Goal: Task Accomplishment & Management: Use online tool/utility

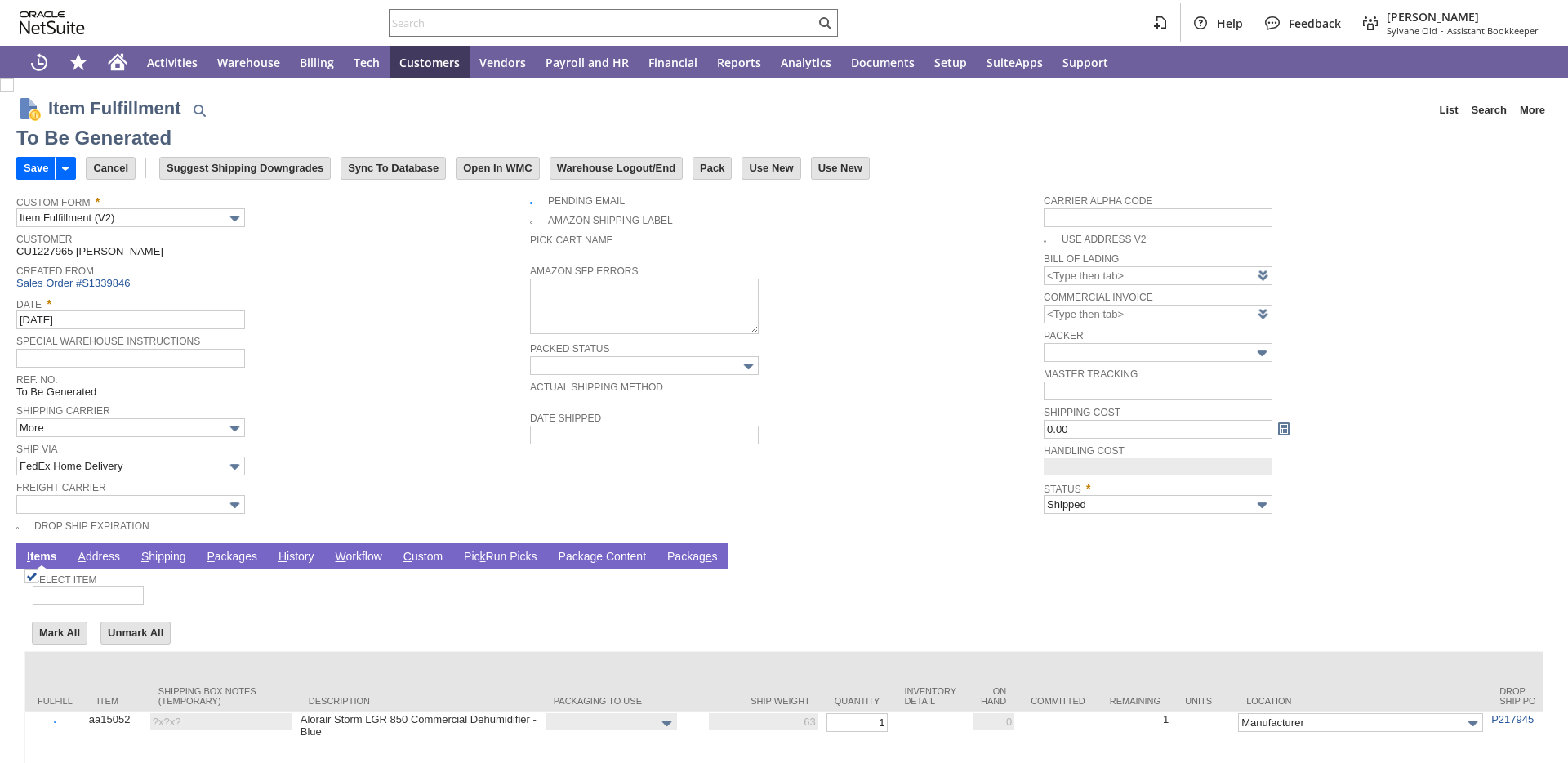
type input "0.00"
click at [219, 560] on link "P ackages" at bounding box center [231, 558] width 59 height 16
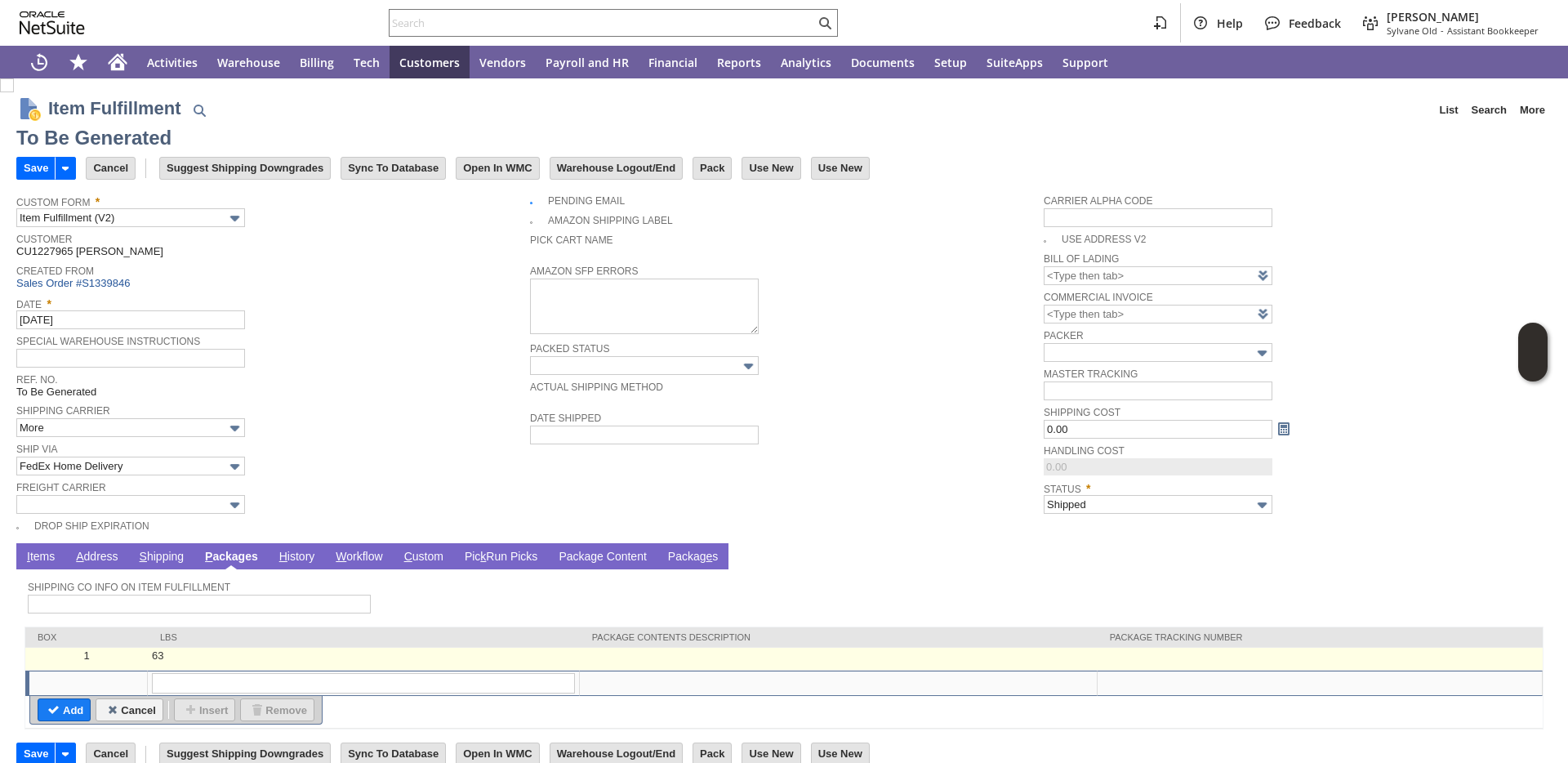
click at [1099, 651] on td at bounding box center [1320, 658] width 445 height 23
type input "OK"
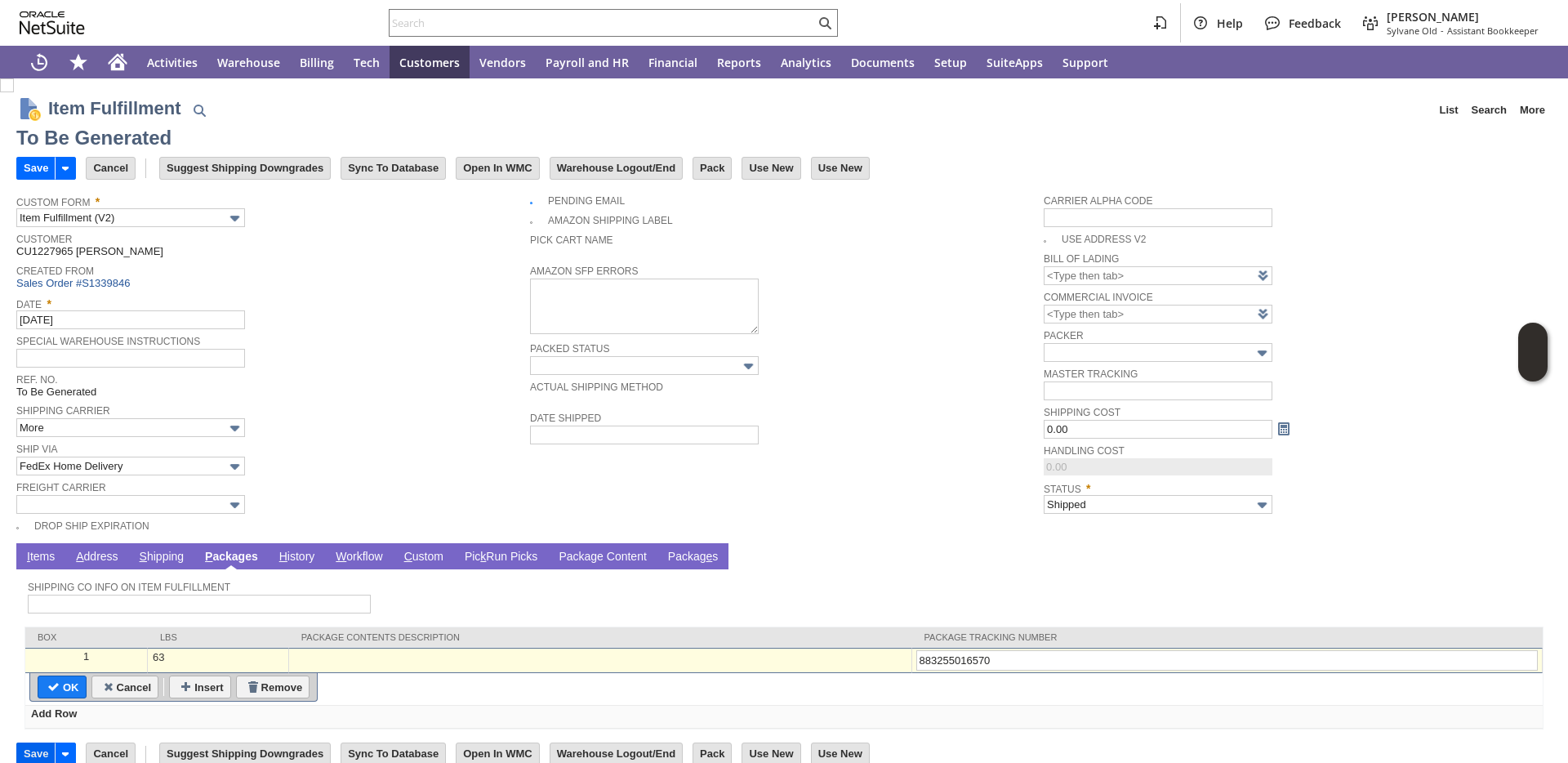
type input "883255016570"
click at [31, 752] on input "Save" at bounding box center [36, 753] width 38 height 21
type input "Add"
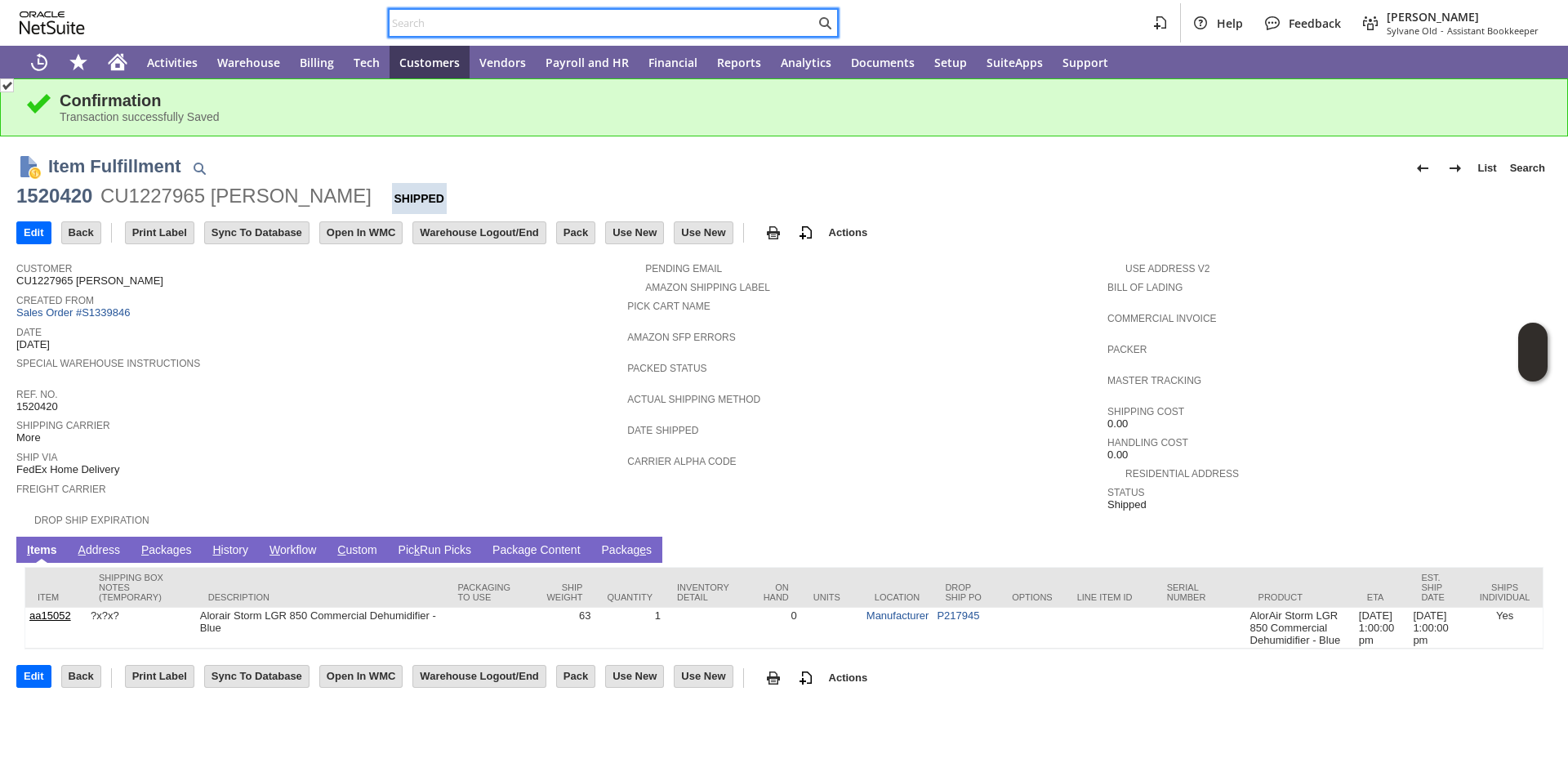
click at [624, 24] on input "text" at bounding box center [602, 23] width 426 height 20
paste input "P218666"
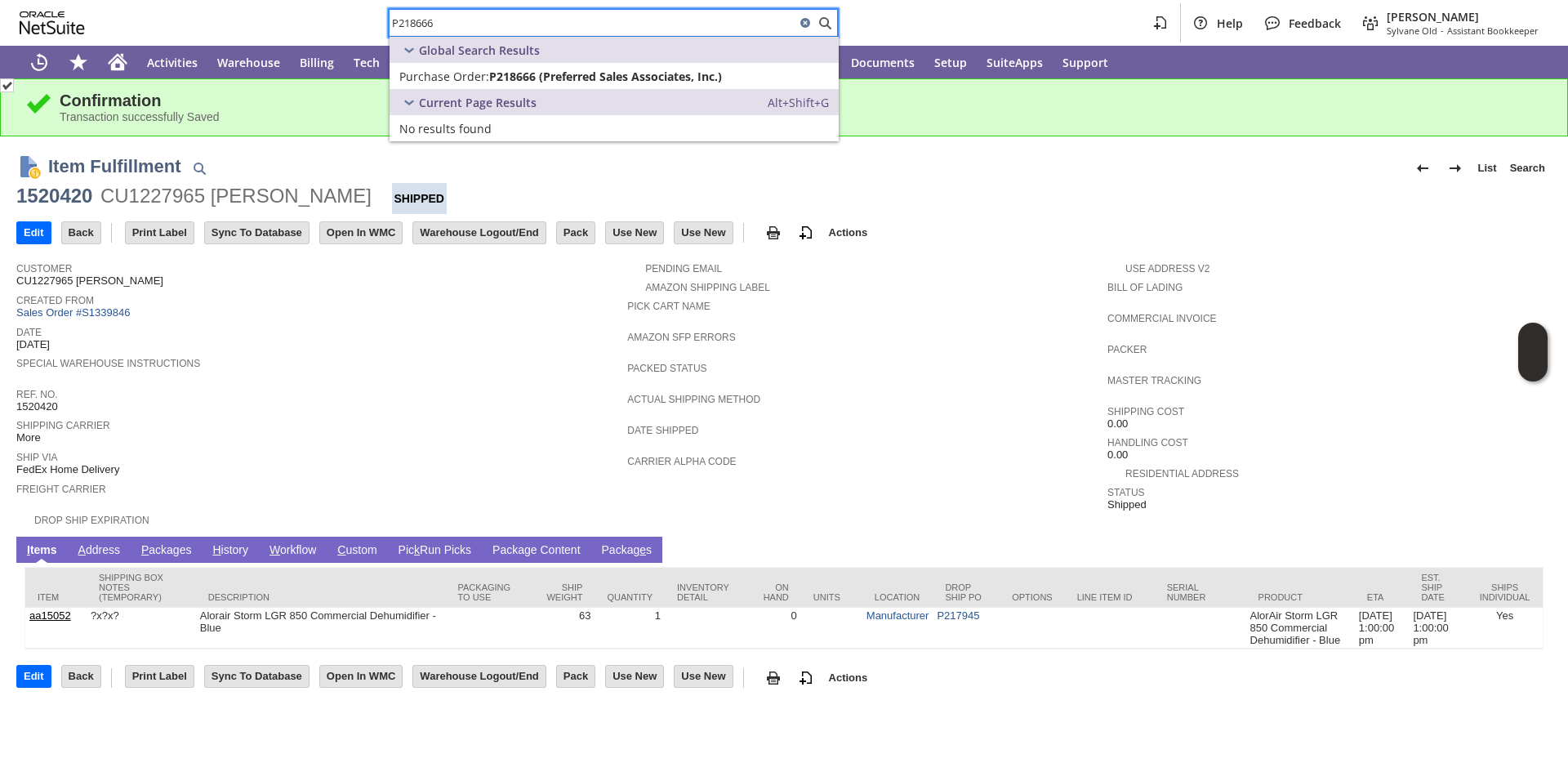
type input "P218666"
click at [539, 74] on span "P218666 (Preferred Sales Associates, Inc.)" at bounding box center [605, 77] width 232 height 16
